Goal: Navigation & Orientation: Find specific page/section

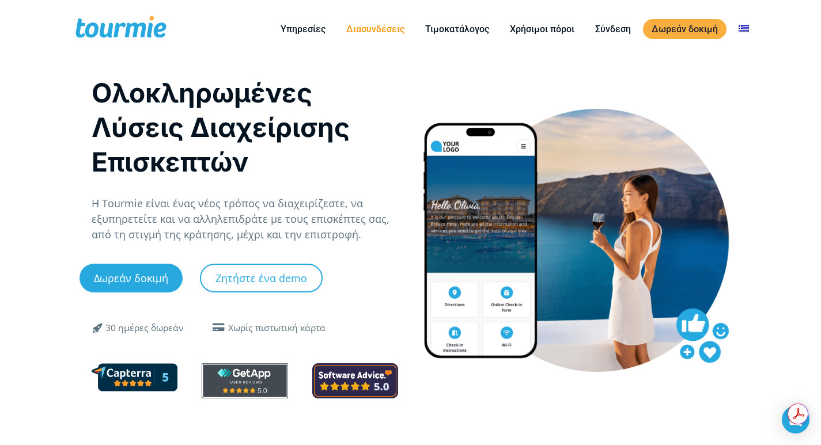
click at [367, 29] on link "Διασυνδέσεις" at bounding box center [375, 29] width 75 height 14
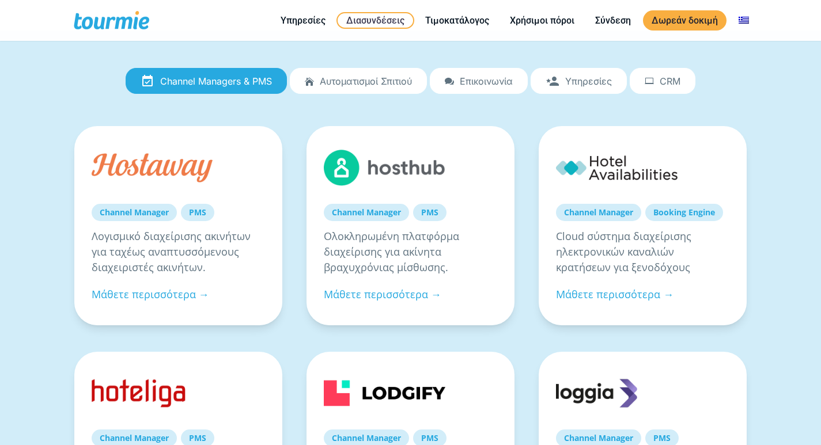
scroll to position [115, 0]
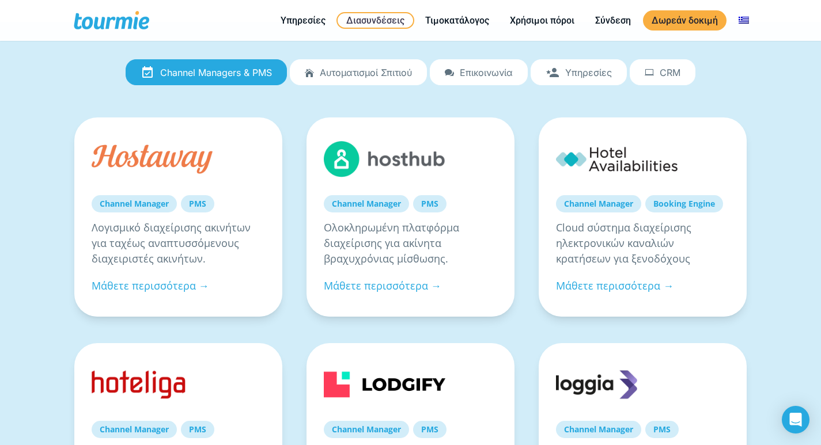
click at [573, 74] on span "Υπηρεσίες" at bounding box center [588, 72] width 47 height 10
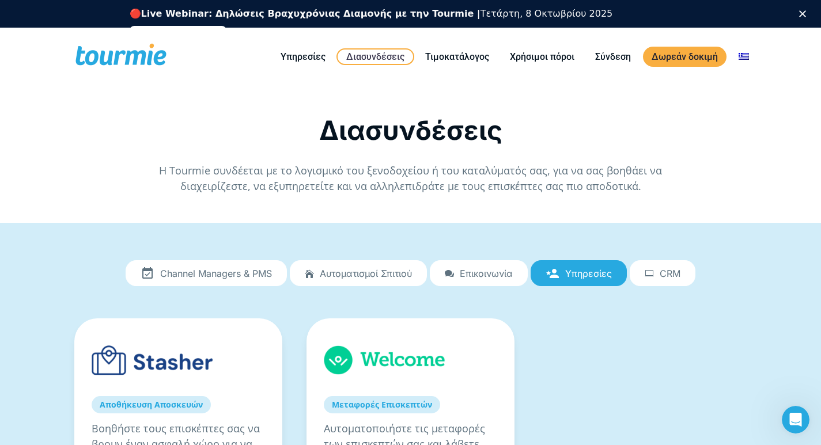
click at [806, 15] on polygon "Κλείσιμο" at bounding box center [802, 13] width 7 height 7
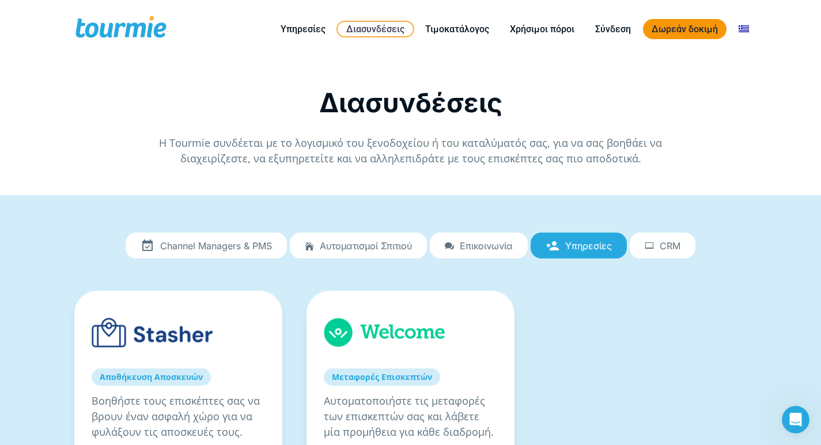
click at [687, 31] on link "Δωρεάν δοκιμή" at bounding box center [685, 29] width 84 height 20
click at [130, 29] on span at bounding box center [121, 29] width 94 height 27
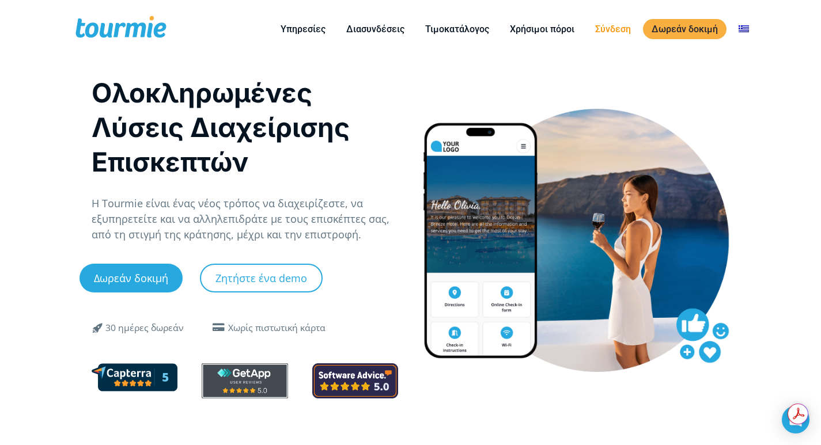
click at [610, 31] on link "Σύνδεση" at bounding box center [613, 29] width 53 height 14
